Goal: Navigation & Orientation: Find specific page/section

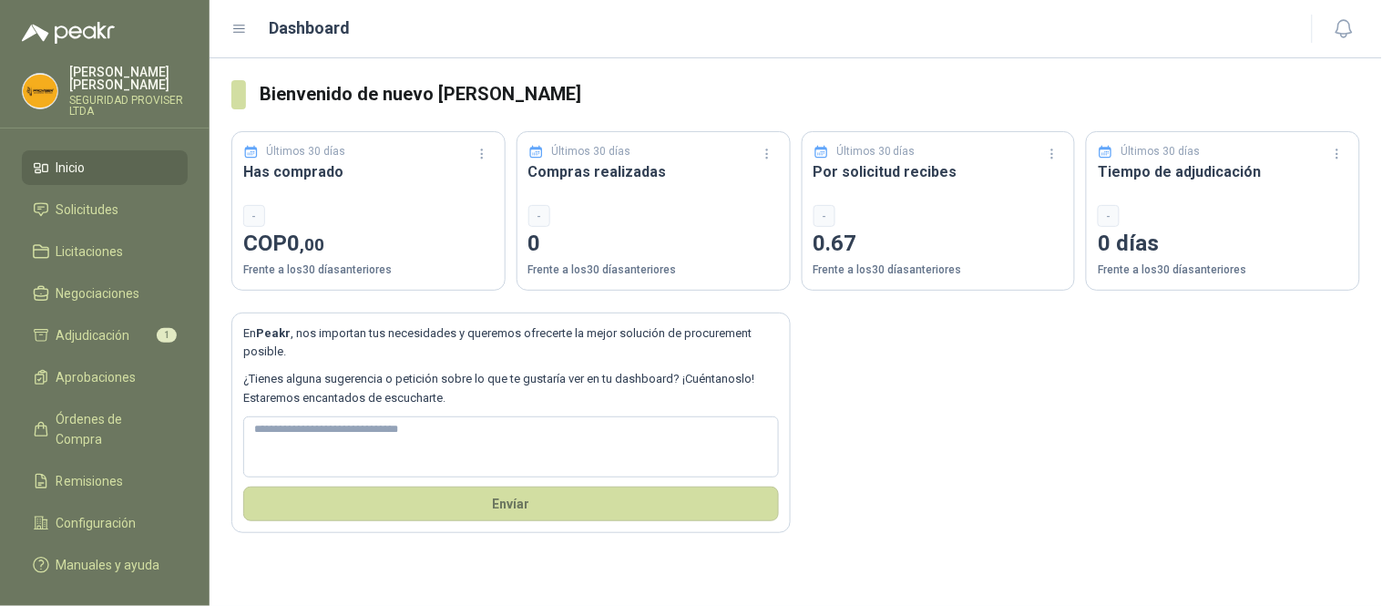
click at [823, 217] on div "-" at bounding box center [825, 216] width 22 height 22
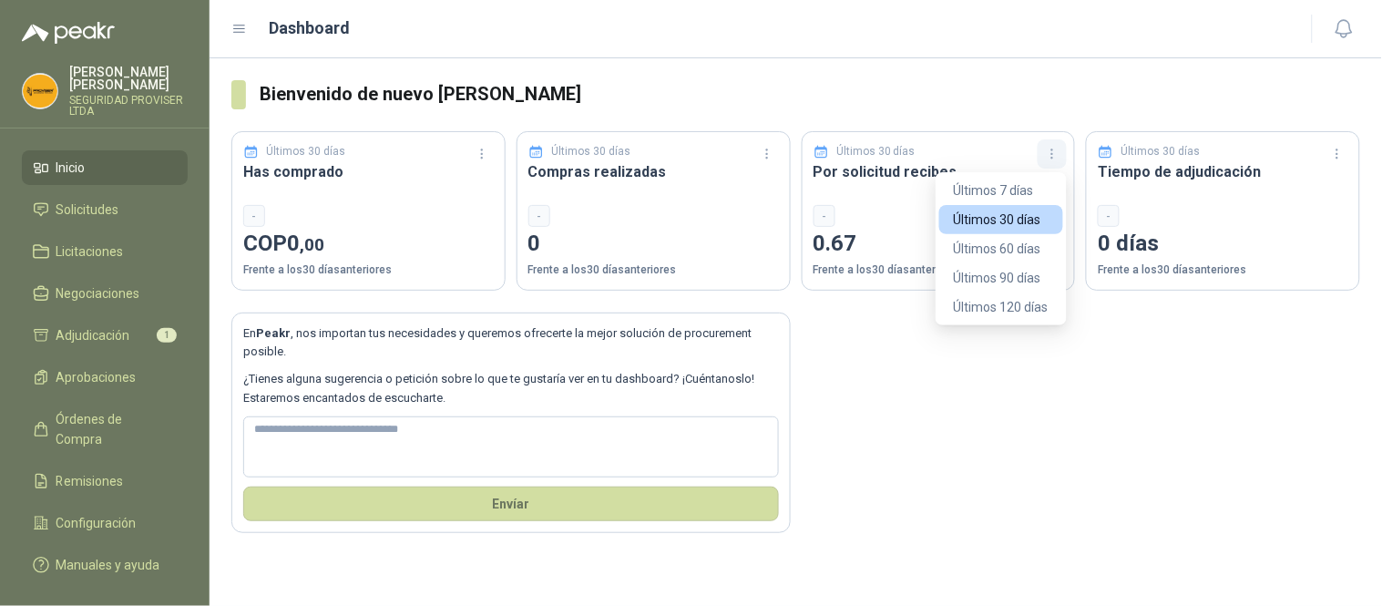
click at [1053, 153] on icon "button" at bounding box center [1053, 154] width 2 height 2
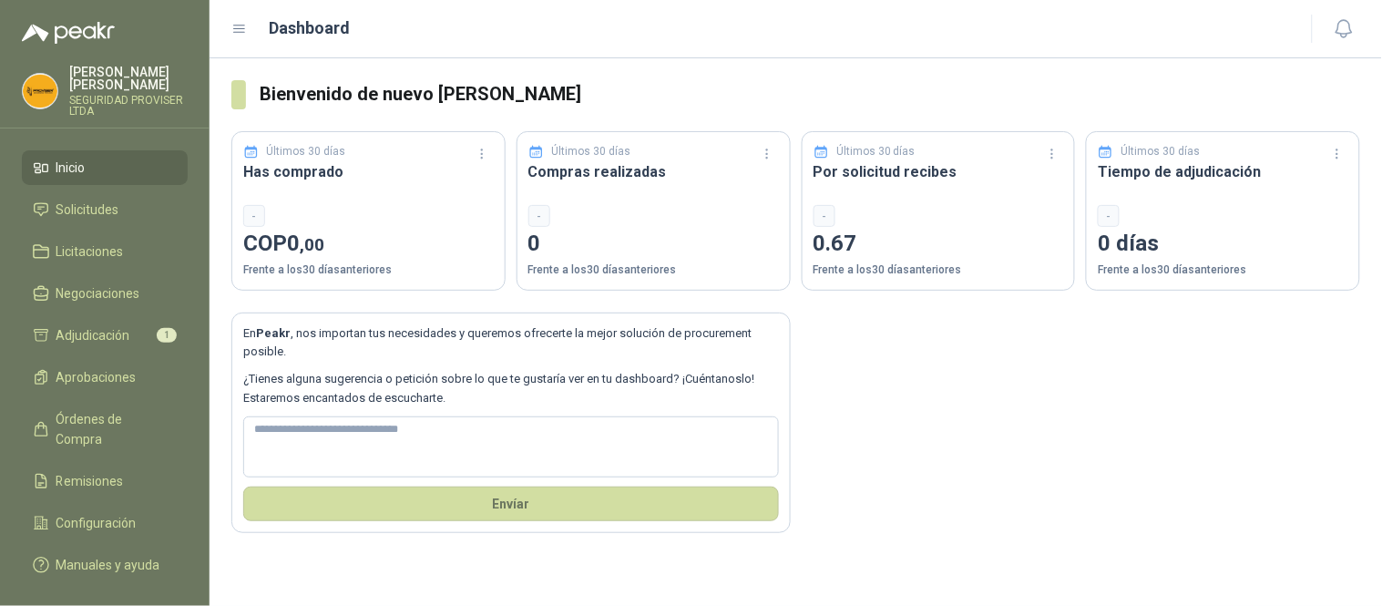
click at [1042, 87] on h3 "Bienvenido de nuevo [PERSON_NAME]" at bounding box center [811, 94] width 1100 height 28
click at [117, 204] on span "Solicitudes" at bounding box center [87, 210] width 63 height 20
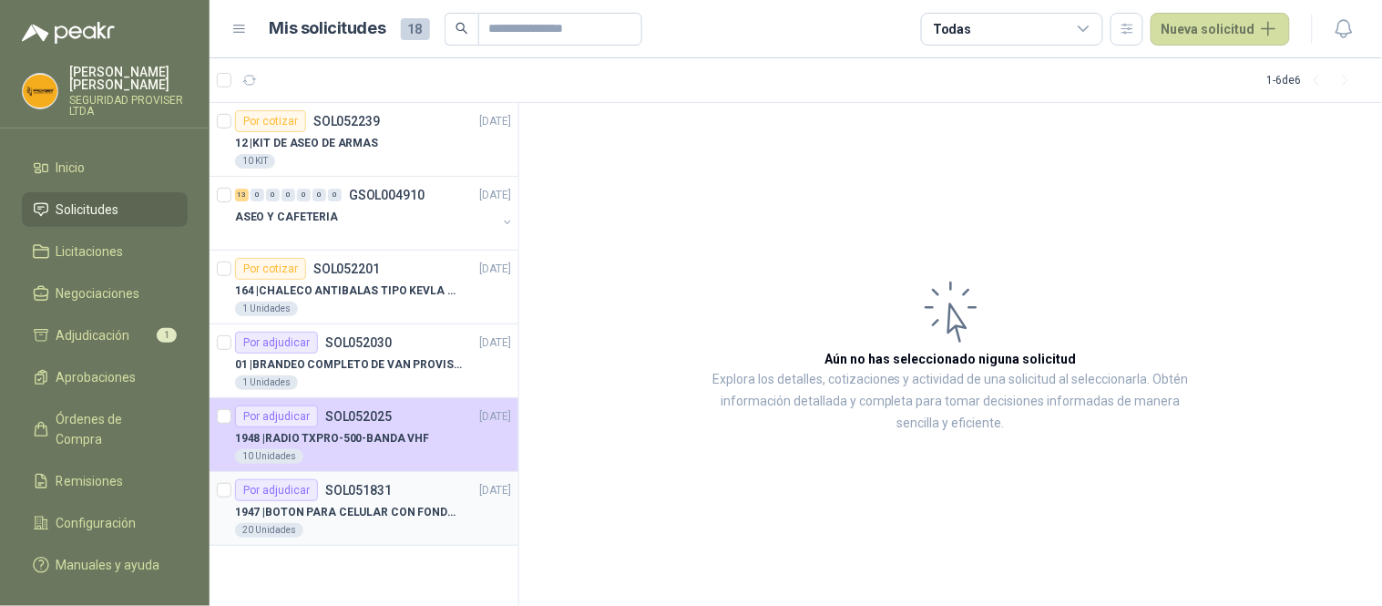
click at [428, 508] on p "1947 | BOTON PARA CELULAR CON FONDO AMARILLO" at bounding box center [348, 512] width 227 height 17
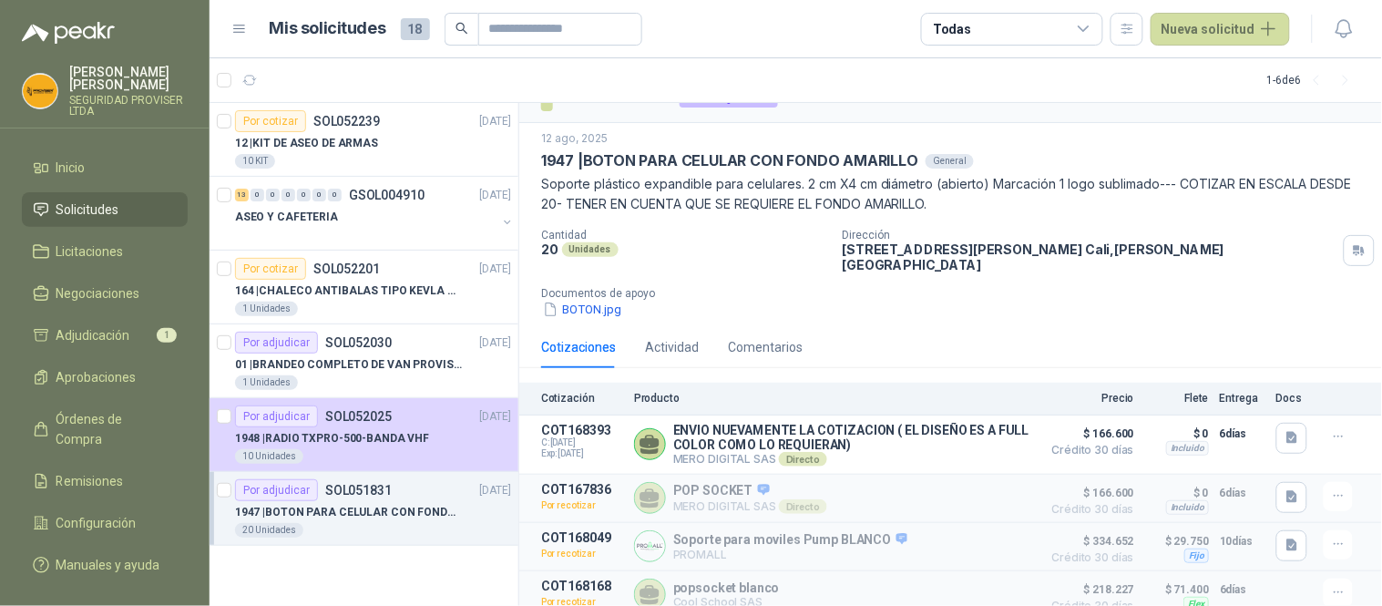
scroll to position [35, 0]
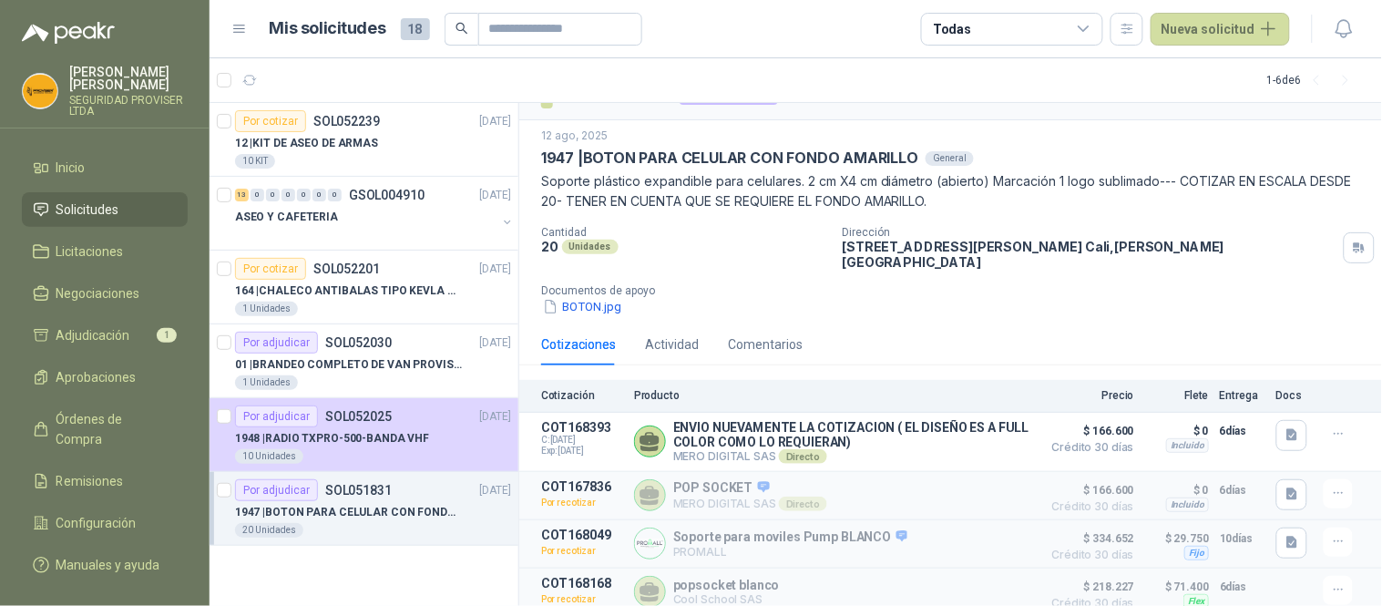
click at [512, 2] on header "Mis solicitudes 18 Todas Nueva solicitud" at bounding box center [796, 29] width 1173 height 58
click at [379, 137] on div "12 | KIT DE ASEO [PERSON_NAME]" at bounding box center [373, 143] width 276 height 22
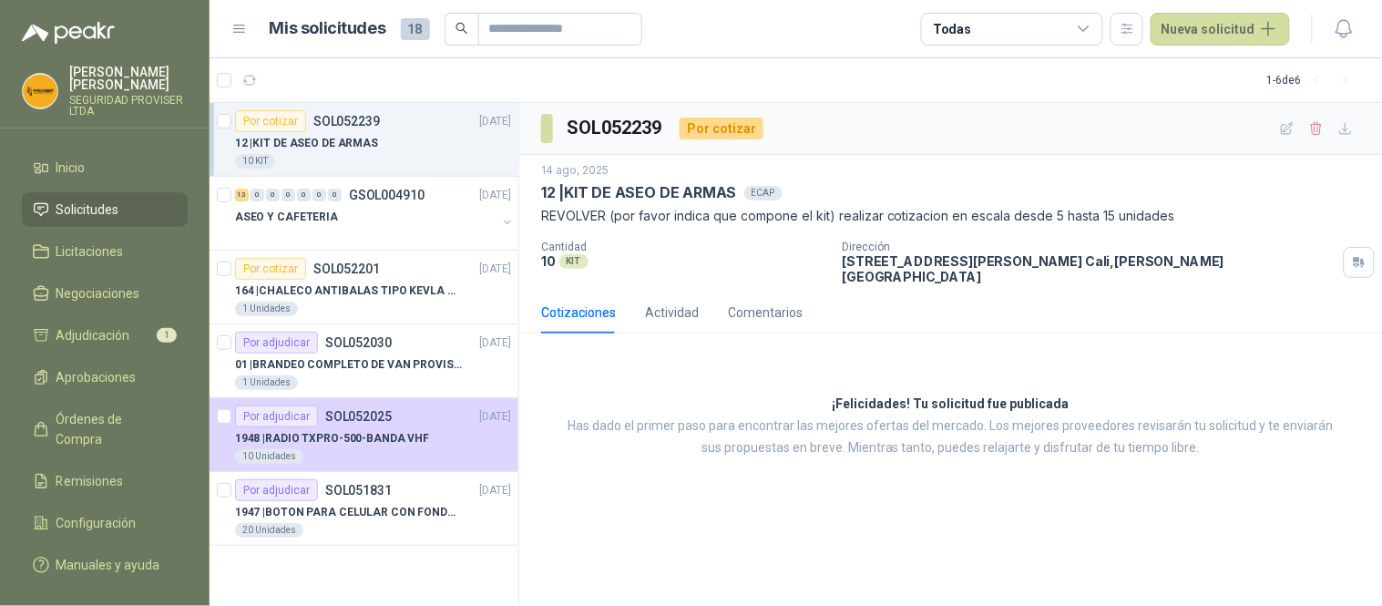
click at [1085, 35] on icon at bounding box center [1084, 29] width 16 height 16
click at [1159, 98] on article "1 - 6 de 6" at bounding box center [796, 80] width 1173 height 44
click at [108, 471] on span "Remisiones" at bounding box center [89, 481] width 67 height 20
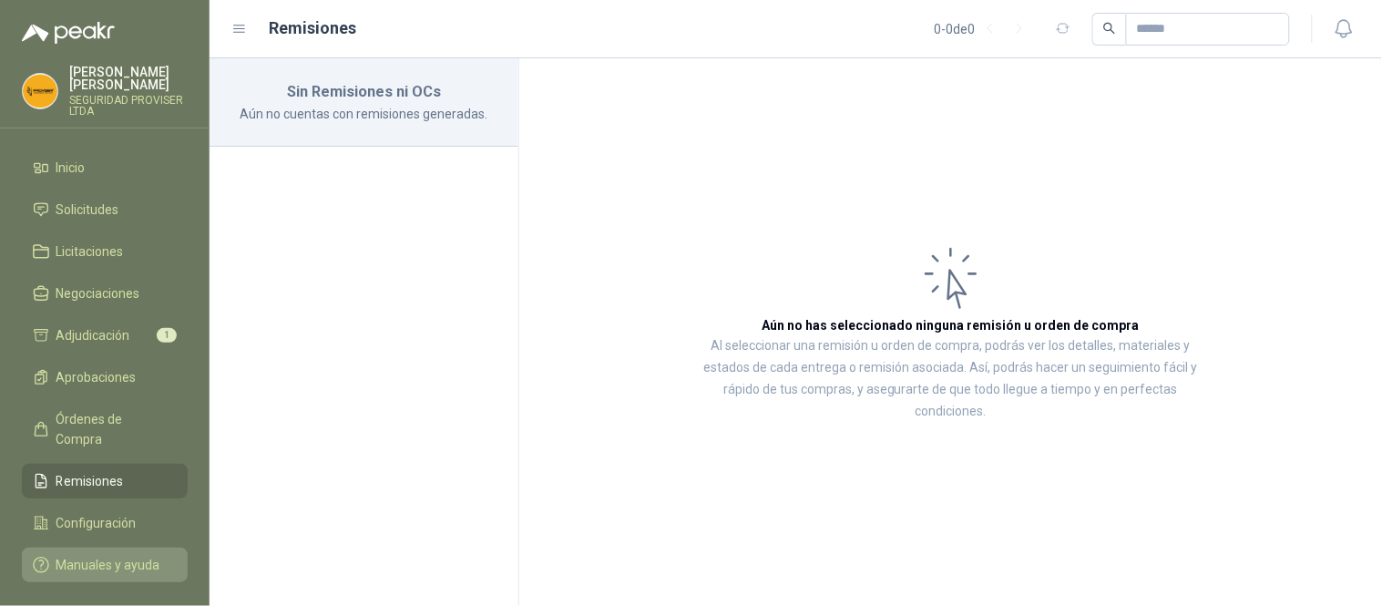
click at [135, 555] on span "Manuales y ayuda" at bounding box center [108, 565] width 104 height 20
